Goal: Information Seeking & Learning: Learn about a topic

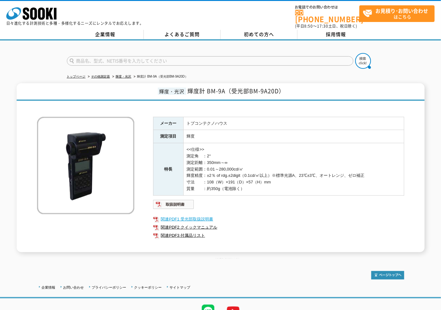
click at [199, 215] on link "関連PDF1 受光部取扱説明書" at bounding box center [278, 219] width 251 height 8
click at [213, 223] on link "関連PDF2 クイックマニュアル" at bounding box center [278, 227] width 251 height 8
click at [200, 236] on ul "関連PDF1 受光部取扱説明書 関連PDF2 クイックマニュアル 関連PDF3 付属品リスト" at bounding box center [278, 227] width 251 height 31
click at [200, 234] on link "関連PDF3 付属品リスト" at bounding box center [278, 235] width 251 height 8
click at [47, 16] on polygon at bounding box center [49, 14] width 7 height 12
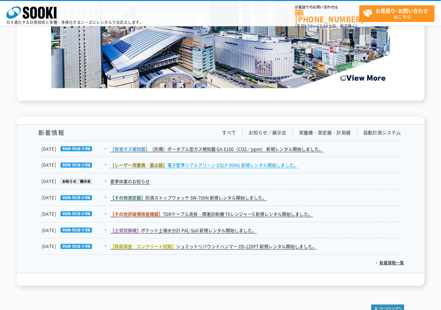
scroll to position [1006, 0]
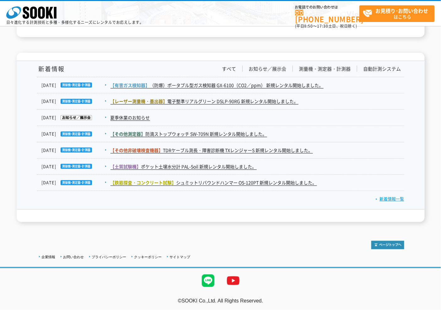
click at [382, 199] on link "新着情報一覧" at bounding box center [390, 199] width 29 height 6
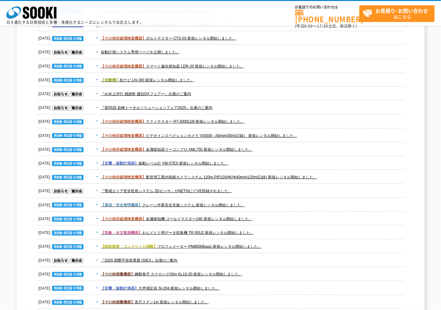
scroll to position [768, 0]
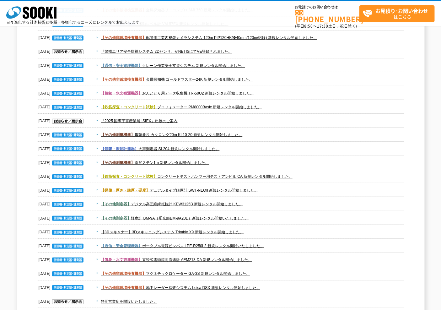
click at [208, 199] on dd "【その他測定器】 デジタル高圧絶縁抵抗計 KEW3125B 新規レンタル開始しました。" at bounding box center [221, 204] width 368 height 14
click at [207, 202] on link "【その他測定器】 デジタル高圧絶縁抵抗計 KEW3125B 新規レンタル開始しました。" at bounding box center [172, 204] width 142 height 4
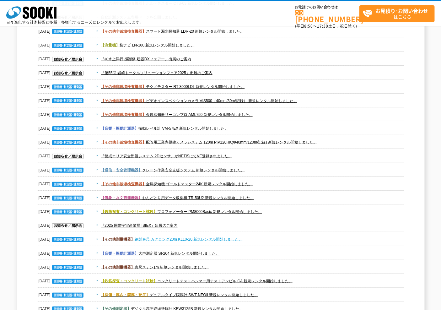
click at [198, 239] on link "【その他測量機器】 鋼製巻尺 カクロング20m KL10-20 新規レンタル開始しました。" at bounding box center [172, 239] width 142 height 4
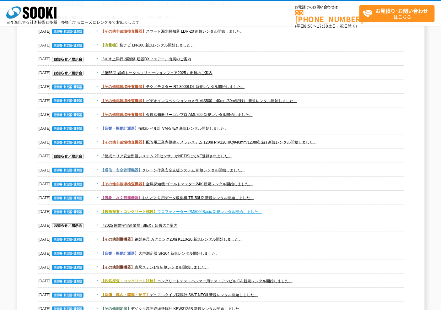
click at [202, 211] on link "【鉄筋探査・コンクリート試験】 プロフォメーター PM8000Basic 新規レンタル開始しました。" at bounding box center [181, 212] width 161 height 4
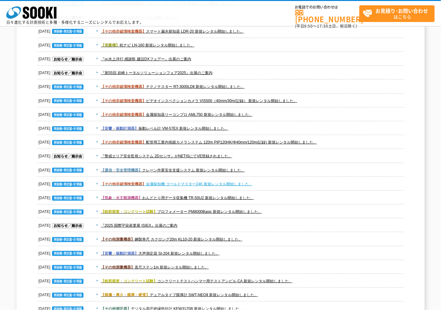
click at [214, 183] on link "【その他非破壊検査機器】 金属探知機 ゴールドマスター24K 新規レンタル開始しました。" at bounding box center [177, 184] width 152 height 4
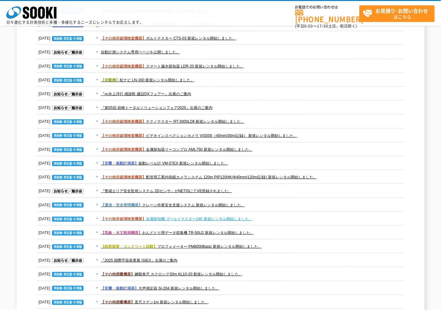
scroll to position [558, 0]
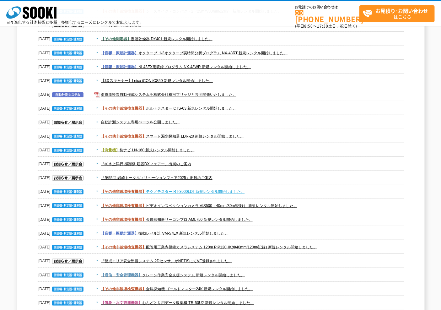
click at [243, 189] on link "【その他非破壊検査機器】 テクノテスター RT-3000LDⅡ 新規レンタル開始しました。" at bounding box center [173, 191] width 144 height 4
click at [182, 134] on link "【その他非破壊検査機器】 スマート漏水探知器 LDR-20 新規レンタル開始しました。" at bounding box center [172, 136] width 143 height 4
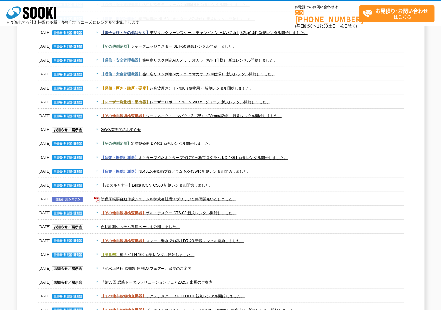
scroll to position [419, 0]
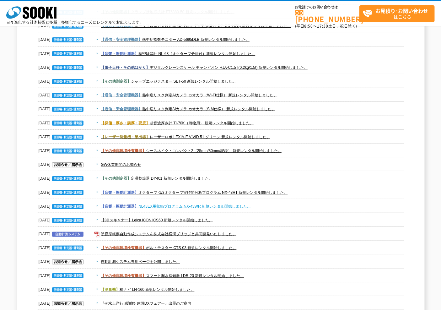
click at [211, 205] on link "【音響・振動計測器】 NL43EX用収録プログラム NX-43WR 新規レンタル開始しました。" at bounding box center [176, 206] width 150 height 4
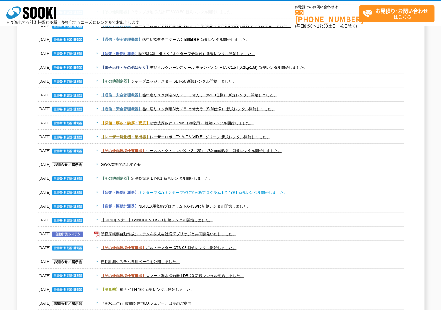
click at [235, 190] on link "【音響・振動計測器】 オクターブ･1/3オクターブ実時間分析プログラム NX-43RT 新規レンタル開始しました。" at bounding box center [194, 192] width 187 height 4
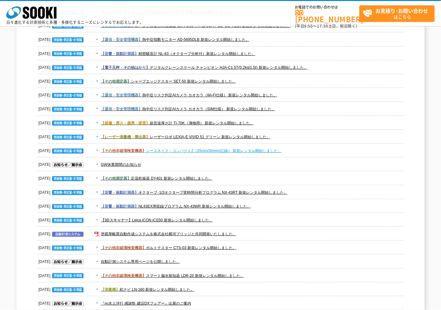
click at [217, 152] on link "【その他非破壊検査機器】 シースネイク・コンパクト2（25mm/30mm/記録） 新規レンタル開始しました。" at bounding box center [191, 151] width 181 height 4
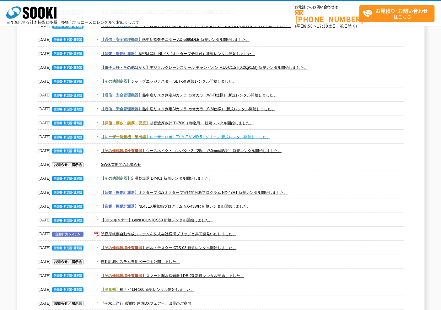
click at [199, 139] on link "【レーザー測量機・墨出器】 レーザーロボ LEXIA-E VIVID 51 グリーン 新規レンタル開始しました。" at bounding box center [186, 137] width 170 height 4
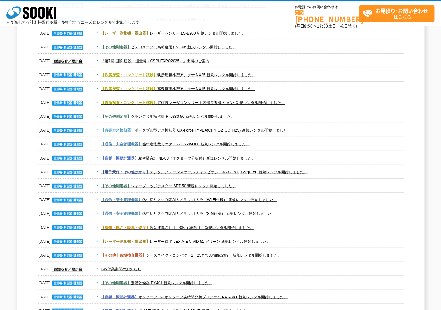
scroll to position [279, 0]
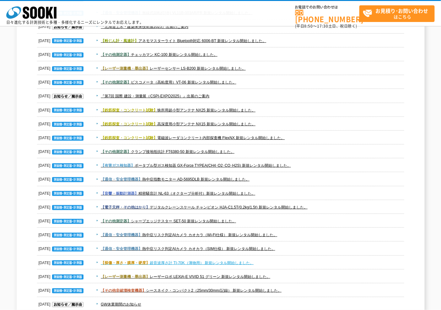
click at [250, 262] on link "【探傷・厚さ・膜厚・硬度】 超音波厚さ計 TI-70K（薄物用） 新規レンタル開始しました。" at bounding box center [177, 263] width 153 height 4
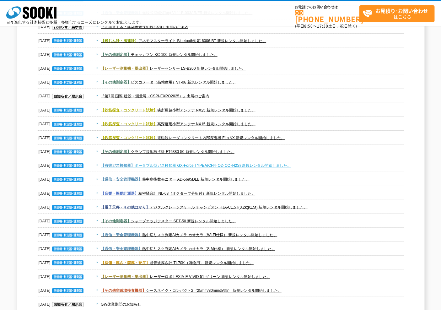
click at [232, 163] on link "【有害ガス検知器】 ポータブル型ガス検知器 GX-Force TYPEA(CH4･O2･CO･H2S) 新規レンタル開始しました。" at bounding box center [196, 165] width 190 height 4
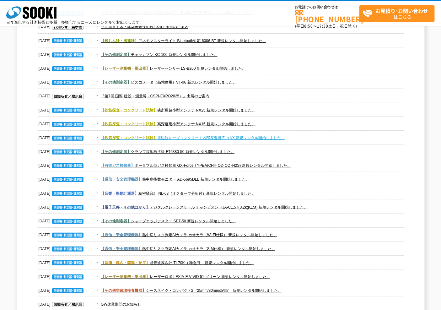
click at [222, 136] on link "【鉄筋探査・コンクリート試験】 電磁波レーダコンクリート内部探査機 FlexNX 新規レンタル開始しました。" at bounding box center [193, 138] width 184 height 4
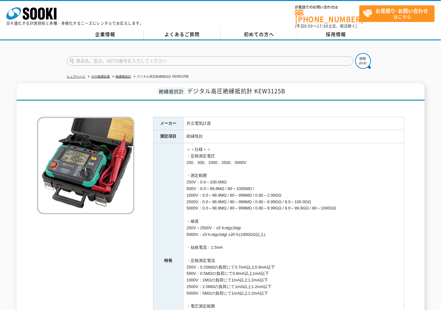
scroll to position [174, 0]
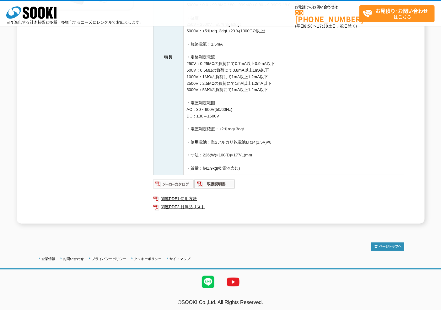
click at [188, 183] on img at bounding box center [173, 184] width 41 height 10
click at [214, 184] on img at bounding box center [214, 184] width 41 height 10
click at [184, 198] on link "関連PDF1 使用方法" at bounding box center [278, 199] width 251 height 8
click at [198, 203] on link "関連PDF2 付属品リスト" at bounding box center [278, 207] width 251 height 8
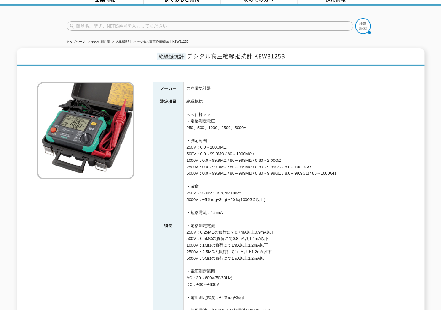
scroll to position [0, 0]
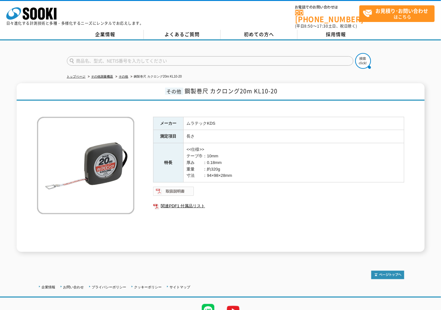
click at [173, 190] on img at bounding box center [173, 191] width 41 height 10
click at [192, 202] on link "関連PDF1 付属品リスト" at bounding box center [278, 206] width 251 height 8
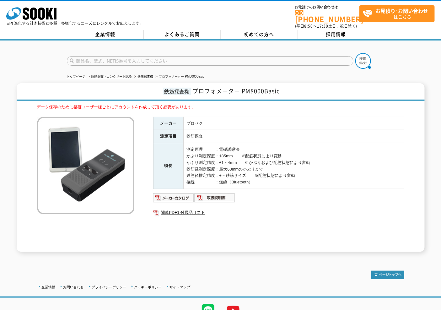
scroll to position [26, 0]
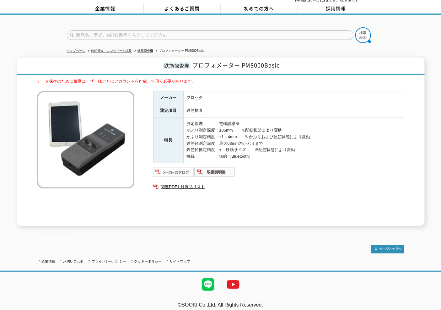
click at [174, 167] on img at bounding box center [173, 172] width 41 height 10
click at [231, 167] on img at bounding box center [214, 172] width 41 height 10
click at [193, 183] on link "関連PDF1 付属品リスト" at bounding box center [278, 187] width 251 height 8
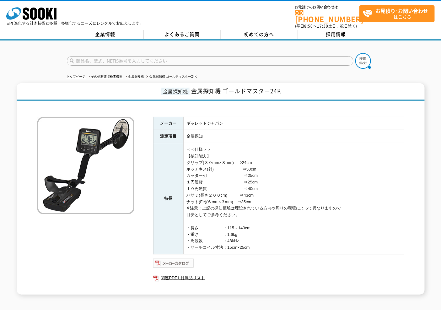
click at [181, 259] on img at bounding box center [173, 263] width 41 height 10
click at [183, 274] on link "関連PDF1 付属品リスト" at bounding box center [278, 278] width 251 height 8
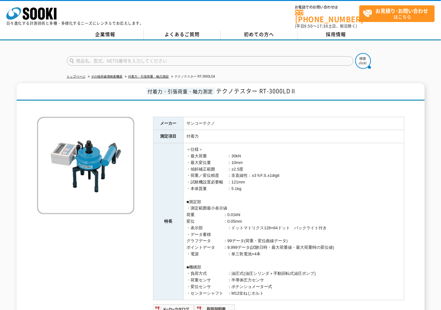
scroll to position [70, 0]
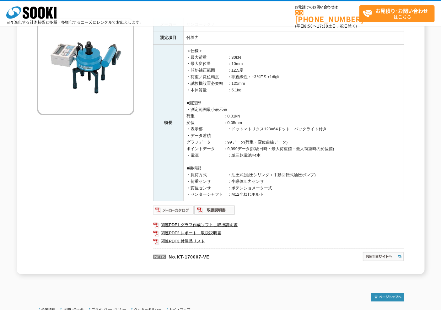
click at [180, 208] on img at bounding box center [173, 210] width 41 height 10
click at [206, 205] on img at bounding box center [214, 210] width 41 height 10
click at [207, 226] on link "関連PDF1 グラフ作成ソフト＿取扱説明書" at bounding box center [278, 225] width 251 height 8
click at [210, 232] on link "関連PDF2 レポート＿取扱説明書" at bounding box center [278, 233] width 251 height 8
click at [206, 242] on link "関連PDF3 付属品リスト" at bounding box center [278, 241] width 251 height 8
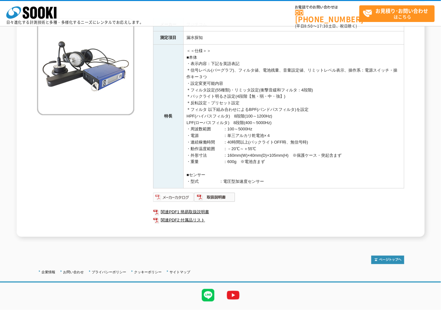
scroll to position [85, 0]
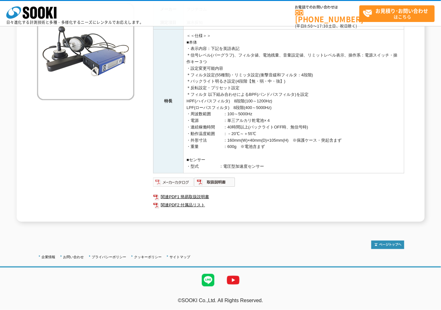
click at [182, 181] on img at bounding box center [173, 182] width 41 height 10
click at [214, 183] on img at bounding box center [214, 182] width 41 height 10
click at [187, 195] on link "関連PDF1 簡易取扱説明書" at bounding box center [278, 197] width 251 height 8
click at [196, 206] on link "関連PDF2 付属品リスト" at bounding box center [278, 205] width 251 height 8
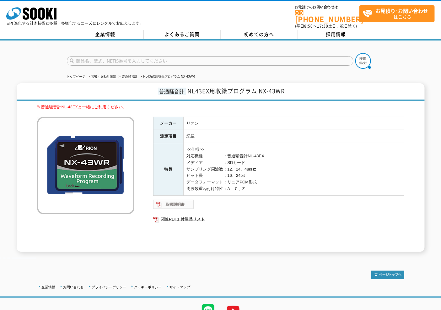
click at [174, 199] on img at bounding box center [173, 204] width 41 height 10
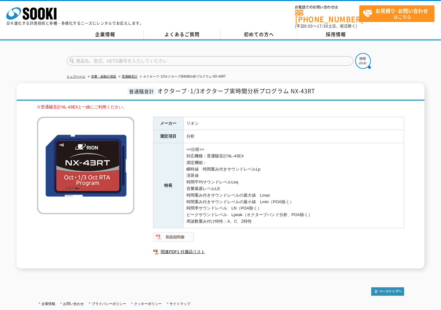
click at [174, 233] on img at bounding box center [173, 237] width 41 height 10
click at [199, 252] on ul "関連PDF1 付属品リスト" at bounding box center [278, 252] width 251 height 14
click at [197, 249] on link "関連PDF1 付属品リスト" at bounding box center [278, 252] width 251 height 8
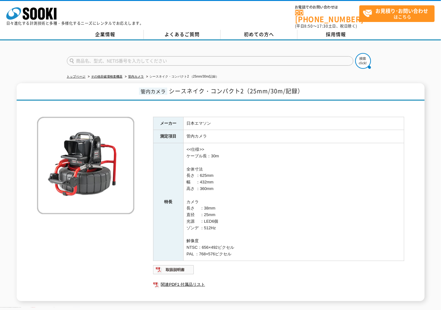
scroll to position [50, 0]
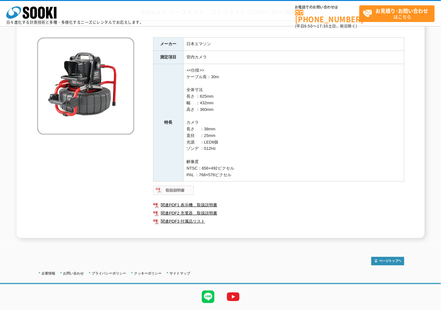
click at [189, 188] on img at bounding box center [173, 190] width 41 height 10
click at [180, 205] on link "関連PDF1 表示機＿取扱説明書" at bounding box center [278, 205] width 251 height 8
click at [199, 215] on link "関連PDF2 充電器＿取扱説明書" at bounding box center [278, 213] width 251 height 8
click at [194, 222] on link "関連PDF3 付属品リスト" at bounding box center [278, 221] width 251 height 8
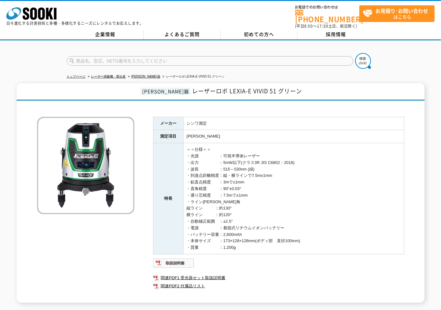
scroll to position [52, 0]
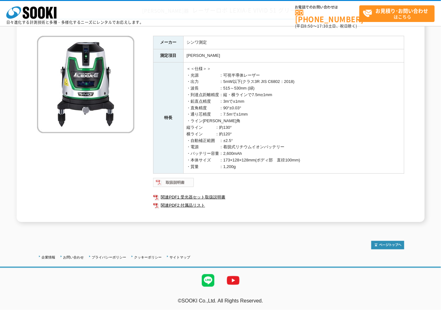
click at [185, 180] on img at bounding box center [173, 182] width 41 height 10
click at [186, 205] on link "関連PDF2 付属品リスト" at bounding box center [278, 205] width 251 height 8
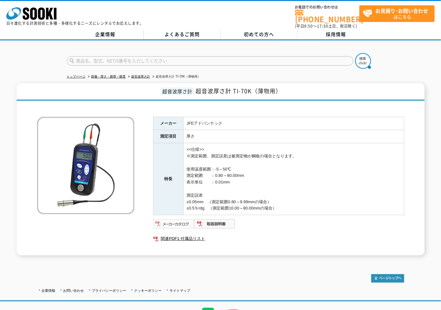
click at [181, 219] on img at bounding box center [173, 224] width 41 height 10
click at [218, 219] on img at bounding box center [214, 224] width 41 height 10
click at [193, 236] on link "関連PDF1 付属品リスト" at bounding box center [278, 239] width 251 height 8
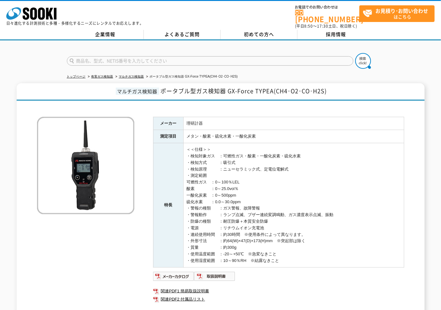
scroll to position [65, 0]
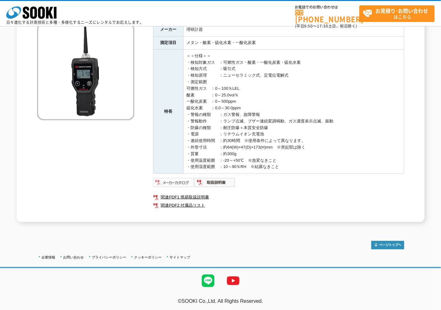
click at [179, 181] on img at bounding box center [173, 182] width 41 height 10
click at [211, 180] on img at bounding box center [214, 182] width 41 height 10
click at [203, 196] on link "関連PDF1 簡易取扱説明書" at bounding box center [278, 197] width 251 height 8
click at [171, 205] on link "関連PDF2 付属品リスト" at bounding box center [278, 205] width 251 height 8
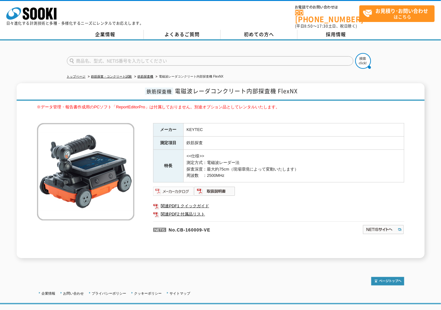
click at [173, 187] on img at bounding box center [173, 191] width 41 height 10
click at [202, 188] on img at bounding box center [214, 191] width 41 height 10
click at [165, 187] on img at bounding box center [173, 191] width 41 height 10
click at [190, 202] on link "関連PDF1 クイックガイド" at bounding box center [278, 206] width 251 height 8
click at [193, 211] on link "関連PDF2 付属品リスト" at bounding box center [278, 214] width 251 height 8
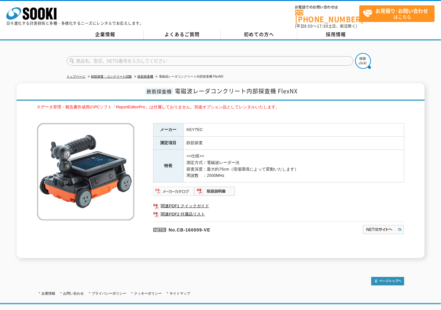
click at [180, 189] on img at bounding box center [173, 191] width 41 height 10
click at [177, 186] on img at bounding box center [173, 191] width 41 height 10
click at [182, 190] on img at bounding box center [173, 191] width 41 height 10
click at [187, 186] on img at bounding box center [173, 191] width 41 height 10
click at [224, 187] on img at bounding box center [214, 191] width 41 height 10
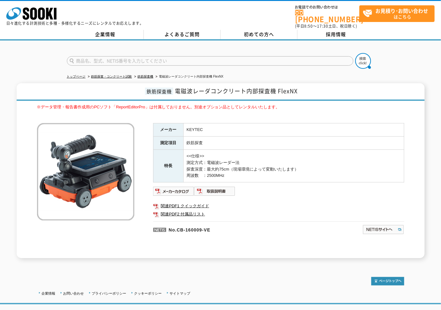
drag, startPoint x: 197, startPoint y: 196, endPoint x: 180, endPoint y: 214, distance: 24.4
click at [197, 199] on ul "関連PDF1 クイックガイド 関連PDF2 付属品リスト" at bounding box center [278, 210] width 251 height 23
click at [184, 202] on link "関連PDF1 クイックガイド" at bounding box center [278, 206] width 251 height 8
click at [200, 210] on link "関連PDF2 付属品リスト" at bounding box center [278, 214] width 251 height 8
click at [48, 14] on polygon at bounding box center [49, 14] width 7 height 12
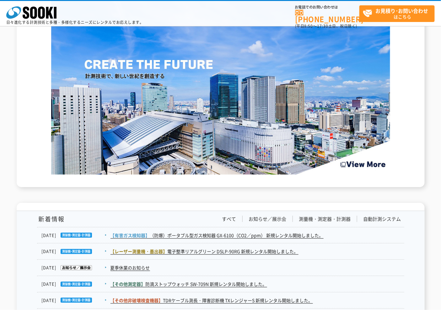
scroll to position [996, 0]
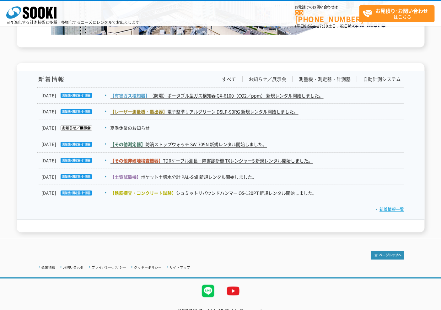
click at [394, 206] on link "新着情報一覧" at bounding box center [390, 209] width 29 height 6
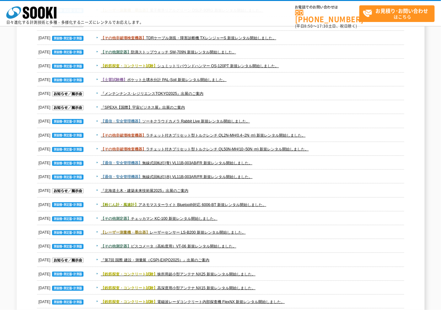
scroll to position [150, 0]
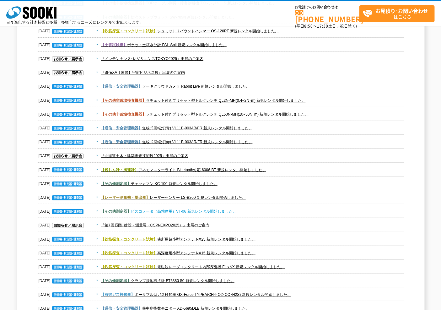
click at [229, 209] on link "【その他測定器】 ビスコメータ（高粘度用）VT-06 新規レンタル開始しました。" at bounding box center [169, 211] width 136 height 4
click at [224, 195] on link "【レーザー測量機・墨出器】 レーザーセンサー LS-B200 新規レンタル開始しました。" at bounding box center [173, 197] width 145 height 4
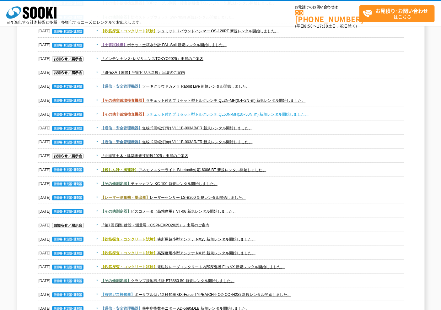
click at [238, 112] on link "【その他非破壊検査機器】 ラチェット付きプリセット型トルクレンチ QL50N-MH(10~50N･m) 新規レンタル開始しました。" at bounding box center [205, 114] width 208 height 4
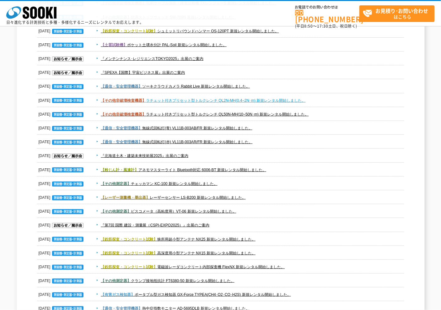
click at [250, 98] on link "【その他非破壊検査機器】 ラチェット付きプリセット型トルクレンチ QL2N-MH(0.4~2N･m) 新規レンタル開始しました。" at bounding box center [203, 100] width 205 height 4
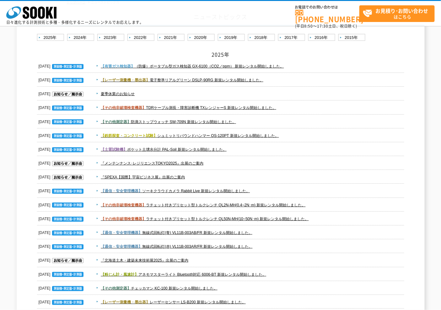
scroll to position [0, 0]
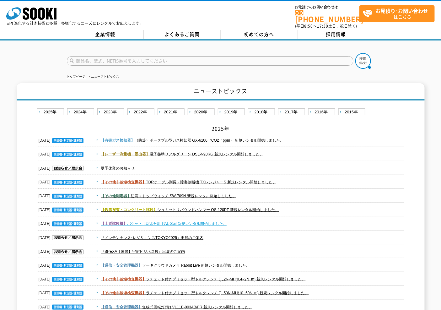
click at [204, 221] on link "【土質試験機】 ポケット土壌水分計 PAL-Soil 新規レンタル開始しました。" at bounding box center [164, 223] width 126 height 4
click at [207, 180] on link "【その他非破壊検査機器】 TDRケーブル測長・障害診断機 TXレンジャーS 新規レンタル開始しました。" at bounding box center [189, 182] width 176 height 4
click at [215, 152] on link "【レーザー測量機・墨出器】 電子整準リアルグリーン DSLP-90RG 新規レンタル開始しました。" at bounding box center [182, 154] width 163 height 4
click at [131, 138] on span "【有害ガス検知器】" at bounding box center [118, 140] width 34 height 4
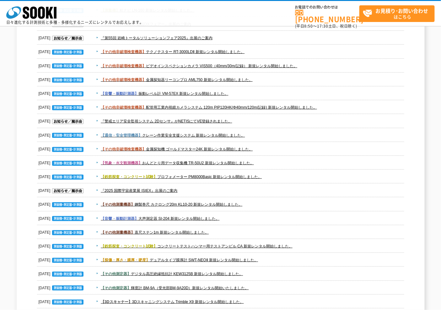
scroll to position [803, 0]
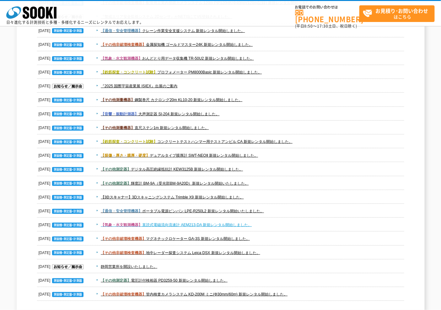
click at [204, 225] on link "【気象・水文観測機器】 直読式電磁流向流速計 AEM213-DA 新規レンタル開始しました。" at bounding box center [176, 225] width 151 height 4
click at [210, 210] on link "【通信・安全管理機器】 ポータブル電源ピンバン LPE-R250L2 新規レンタル開始いたしました。" at bounding box center [182, 211] width 163 height 4
click at [182, 197] on link "【3Dスキャナー】 3Dスキャニングシステム Trimble X9 新規レンタル開始しました。" at bounding box center [172, 197] width 143 height 4
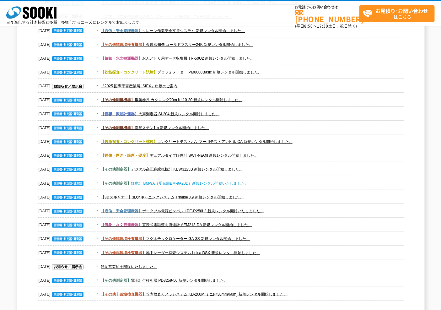
click at [171, 181] on link "【その他測定器】 輝度計 BM-9A（受光部BM-9A20D）新規レンタル開始いたしました。" at bounding box center [175, 183] width 148 height 4
click at [243, 169] on link "【その他測定器】 デジタル高圧絶縁抵抗計 KEW3125B 新規レンタル開始しました。" at bounding box center [172, 169] width 142 height 4
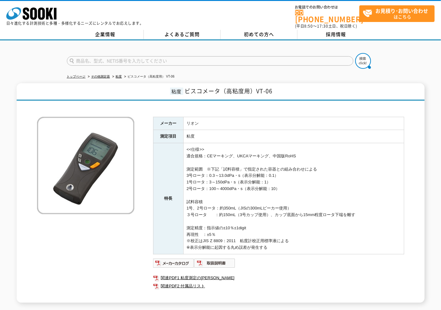
scroll to position [52, 0]
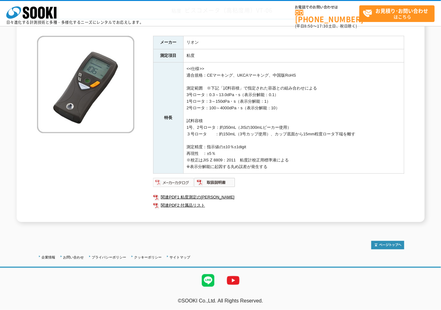
click at [185, 180] on img at bounding box center [173, 182] width 41 height 10
click at [208, 184] on img at bounding box center [214, 182] width 41 height 10
click at [202, 196] on link "関連PDF1 粘度測定の[PERSON_NAME]" at bounding box center [278, 197] width 251 height 8
click at [202, 202] on link "関連PDF2 付属品リスト" at bounding box center [278, 205] width 251 height 8
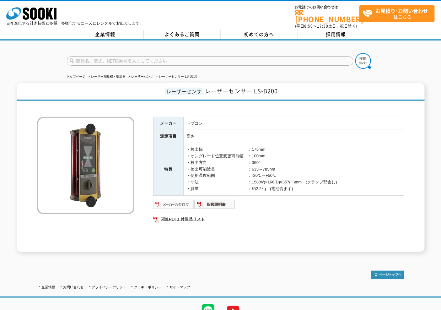
click at [180, 201] on img at bounding box center [173, 204] width 41 height 10
click at [218, 203] on img at bounding box center [214, 204] width 41 height 10
click at [200, 216] on link "関連PDF1 付属品リスト" at bounding box center [278, 219] width 251 height 8
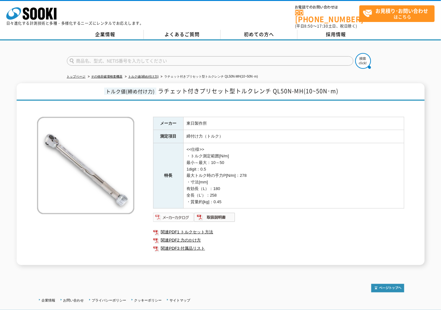
click at [172, 214] on img at bounding box center [173, 217] width 41 height 10
click at [209, 213] on img at bounding box center [214, 217] width 41 height 10
click at [196, 229] on link "関連PDF1 トルクセット方法" at bounding box center [278, 232] width 251 height 8
click at [204, 236] on link "関連PDF2 力のかけ方" at bounding box center [278, 240] width 251 height 8
click at [196, 246] on link "関連PDF3 付属品リスト" at bounding box center [278, 248] width 251 height 8
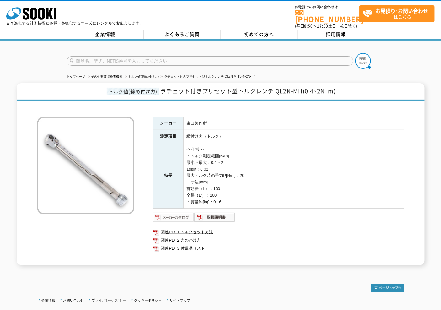
click at [173, 212] on img at bounding box center [173, 217] width 41 height 10
click at [226, 213] on img at bounding box center [214, 217] width 41 height 10
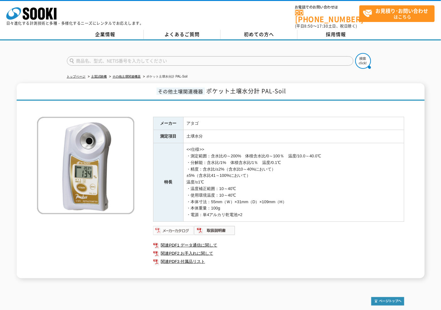
click at [166, 228] on img at bounding box center [173, 231] width 41 height 10
click at [225, 227] on img at bounding box center [214, 231] width 41 height 10
click at [186, 241] on link "関連PDF1 データ通信に関して" at bounding box center [278, 245] width 251 height 8
click at [199, 250] on link "関連PDF2 お手入れに関して" at bounding box center [278, 253] width 251 height 8
click at [191, 259] on link "関連PDF3 付属品リスト" at bounding box center [278, 262] width 251 height 8
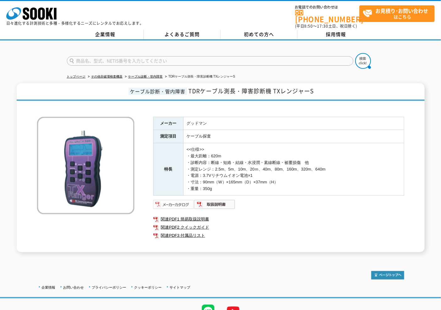
click at [175, 199] on img at bounding box center [173, 204] width 41 height 10
click at [212, 202] on img at bounding box center [214, 204] width 41 height 10
click at [206, 215] on link "関連PDF1 簡易取扱説明書" at bounding box center [278, 219] width 251 height 8
click at [198, 223] on link "関連PDF2 クイックガイド" at bounding box center [278, 227] width 251 height 8
click at [192, 231] on link "関連PDF3 付属品リスト" at bounding box center [278, 235] width 251 height 8
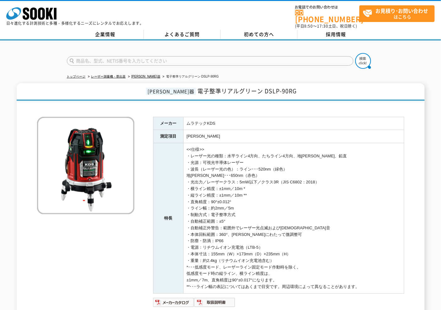
scroll to position [70, 0]
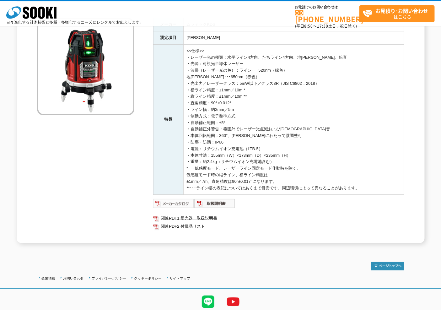
click at [180, 204] on img at bounding box center [173, 204] width 41 height 10
click at [224, 204] on img at bounding box center [214, 204] width 41 height 10
click at [203, 215] on link "関連PDF1 受光器＿取扱説明書" at bounding box center [278, 218] width 251 height 8
click at [183, 226] on link "関連PDF2 付属品リスト" at bounding box center [278, 226] width 251 height 8
click at [207, 219] on link "関連PDF1 受光器＿取扱説明書" at bounding box center [278, 218] width 251 height 8
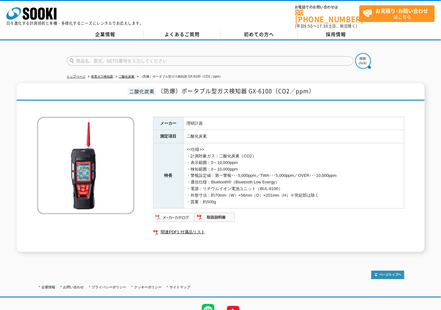
click at [181, 214] on img at bounding box center [173, 217] width 41 height 10
click at [206, 215] on img at bounding box center [214, 217] width 41 height 10
click at [189, 228] on link "関連PDF1 付属品リスト" at bounding box center [278, 232] width 251 height 8
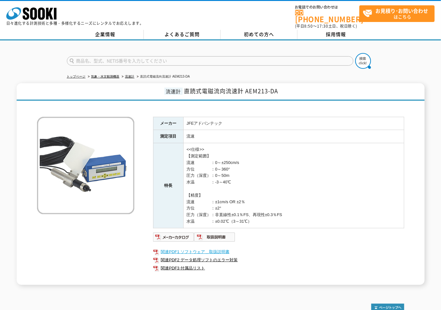
click at [192, 248] on link "関連PDF1 ソフトウェア＿取扱説明書" at bounding box center [278, 252] width 251 height 8
click at [208, 256] on link "関連PDF2 データ処理ソフトのエラー対策" at bounding box center [278, 260] width 251 height 8
click at [198, 267] on link "関連PDF3 付属品リスト" at bounding box center [278, 268] width 251 height 8
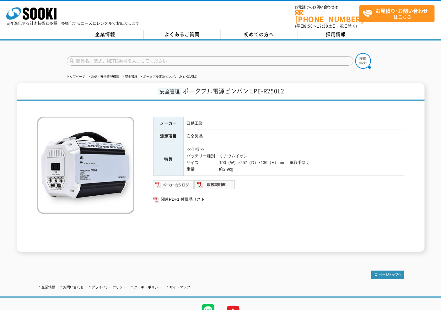
click at [174, 182] on img at bounding box center [173, 185] width 41 height 10
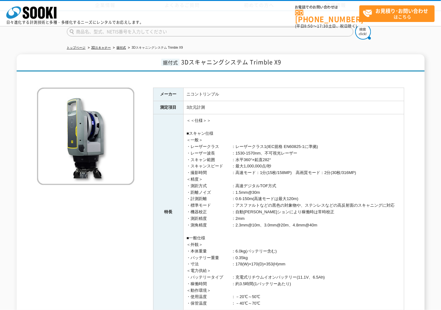
scroll to position [161, 0]
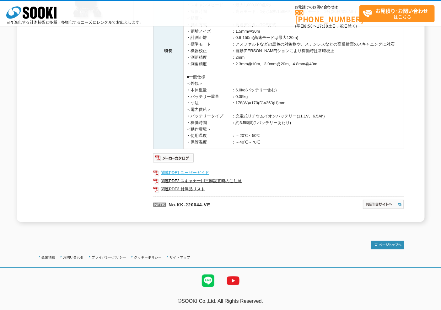
click at [182, 172] on link "関連PDF1 ユーザーガイド" at bounding box center [278, 173] width 251 height 8
click at [235, 177] on link "関連PDF2 スキャナー用三脚設置時のご注意" at bounding box center [278, 181] width 251 height 8
click at [190, 188] on link "関連PDF3 付属品リスト" at bounding box center [278, 189] width 251 height 8
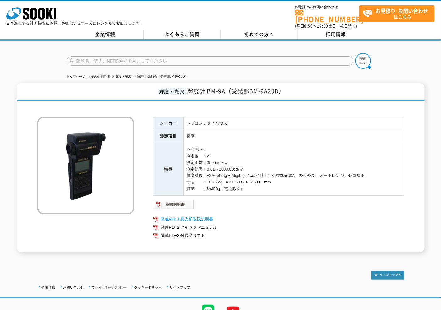
click at [182, 215] on link "関連PDF1 受光部取扱説明書" at bounding box center [278, 219] width 251 height 8
click at [193, 224] on link "関連PDF2 クイックマニュアル" at bounding box center [278, 227] width 251 height 8
click at [185, 232] on link "関連PDF3 付属品リスト" at bounding box center [278, 235] width 251 height 8
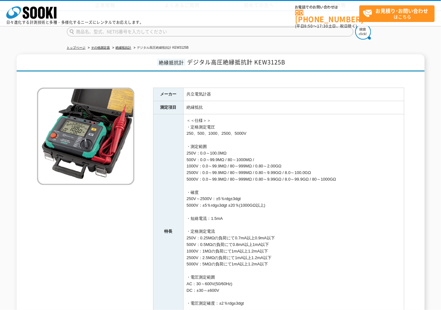
scroll to position [139, 0]
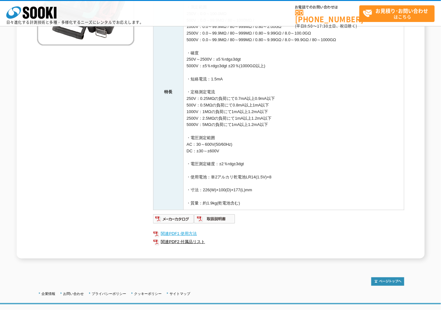
click at [184, 233] on link "関連PDF1 使用方法" at bounding box center [278, 234] width 251 height 8
click at [196, 243] on link "関連PDF2 付属品リスト" at bounding box center [278, 242] width 251 height 8
